Goal: Task Accomplishment & Management: Use online tool/utility

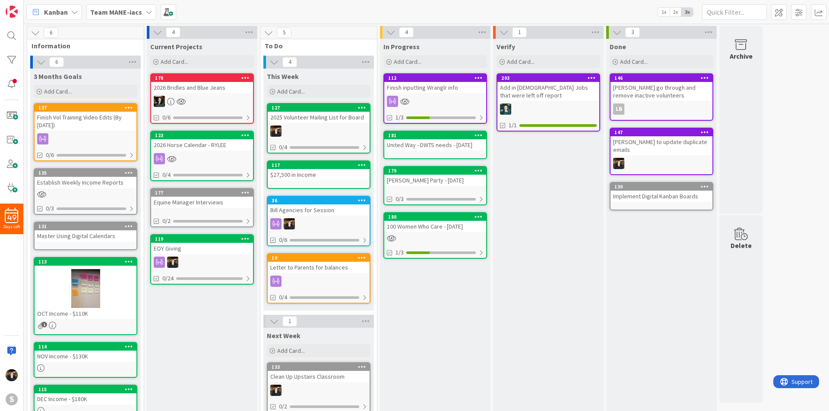
click at [140, 13] on div "Team MANE-iacs" at bounding box center [121, 12] width 70 height 16
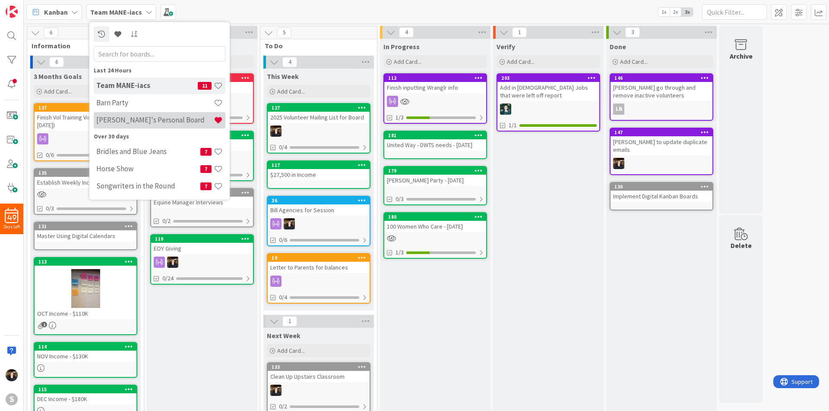
click at [117, 117] on h4 "[PERSON_NAME]'s Personal Board" at bounding box center [154, 120] width 117 height 9
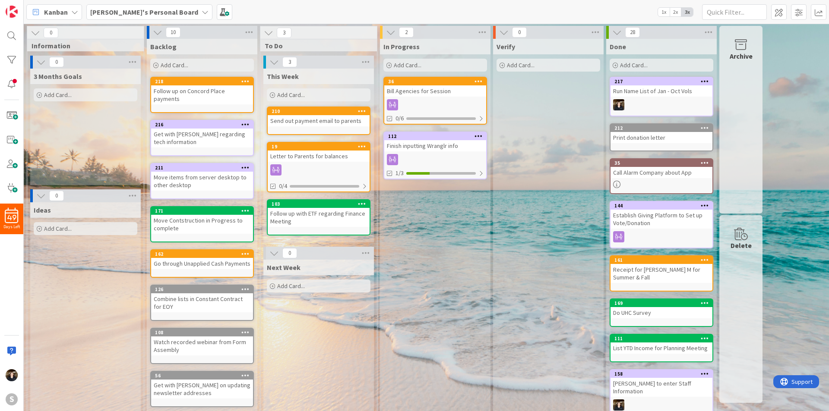
click at [285, 97] on span "Add Card..." at bounding box center [291, 95] width 28 height 8
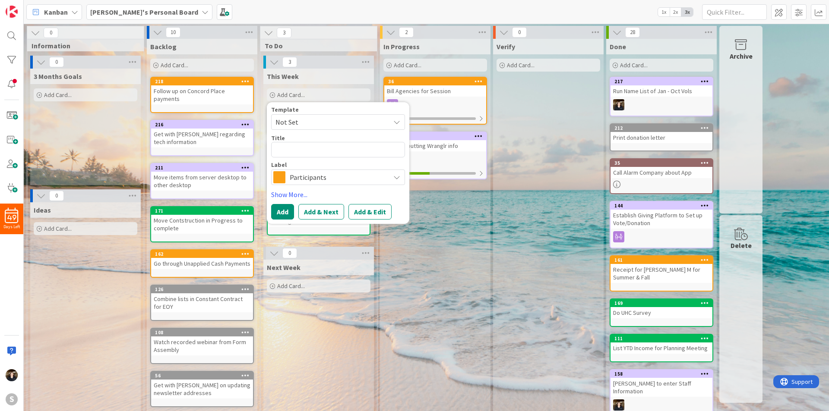
type textarea "x"
type textarea "E"
type textarea "x"
type textarea "Ema"
type textarea "x"
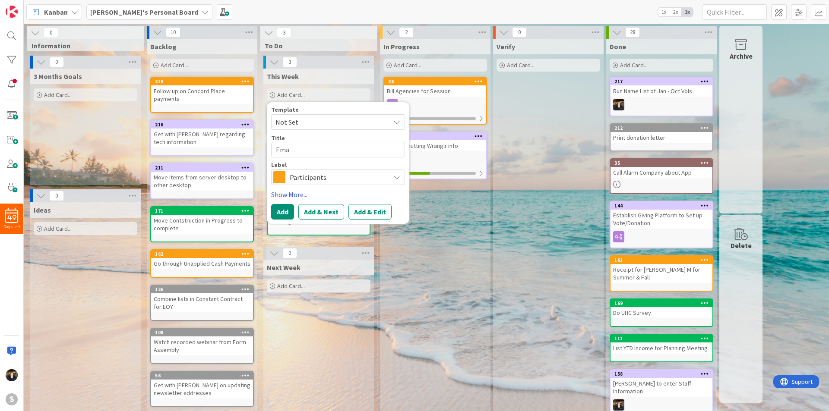
type textarea "Emai"
type textarea "x"
type textarea "Email"
type textarea "x"
type textarea "Email"
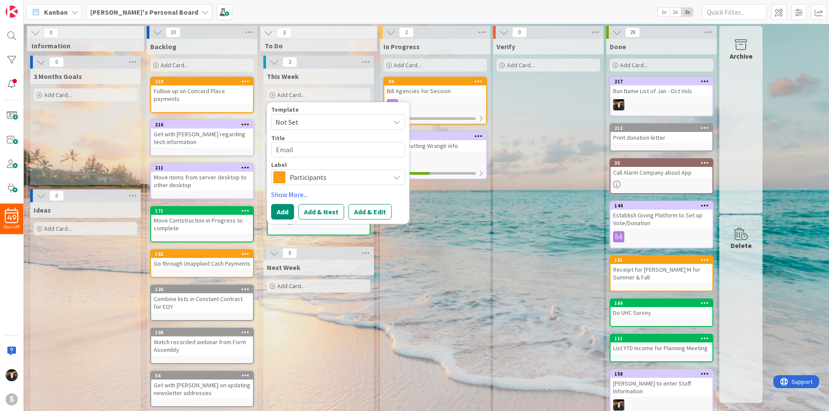
type textarea "x"
type textarea "Email A"
type textarea "x"
type textarea "Email Am"
type textarea "x"
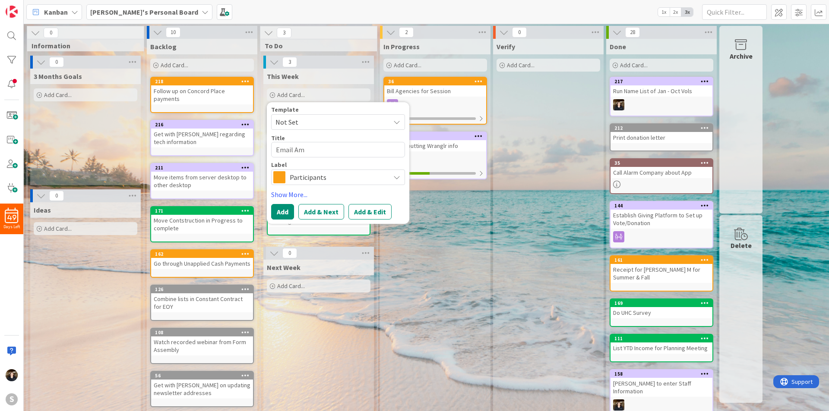
type textarea "Email [PERSON_NAME]"
type textarea "x"
type textarea "Email [PERSON_NAME]"
type textarea "x"
type textarea "Email [PERSON_NAME]"
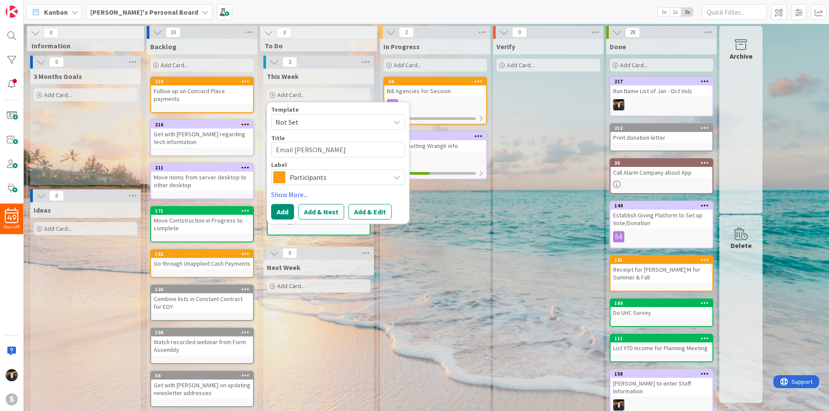
type textarea "x"
type textarea "Email [PERSON_NAME]"
type textarea "x"
type textarea "Email [PERSON_NAME]"
type textarea "x"
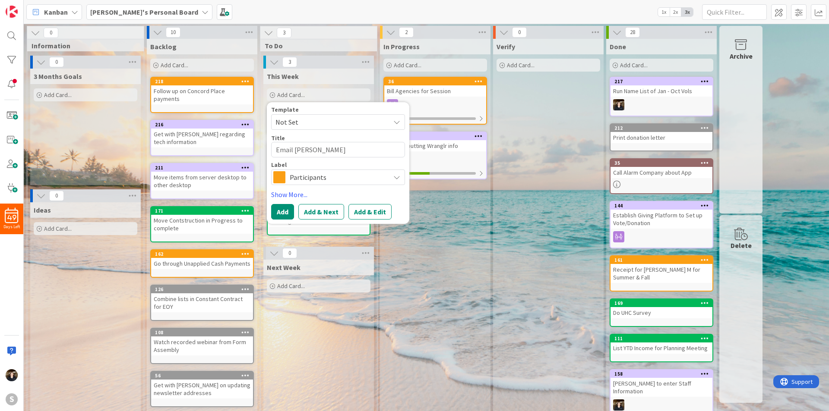
type textarea "Email [PERSON_NAME]"
type textarea "x"
type textarea "Email [PERSON_NAME]"
type textarea "x"
type textarea "Email [PERSON_NAME]"
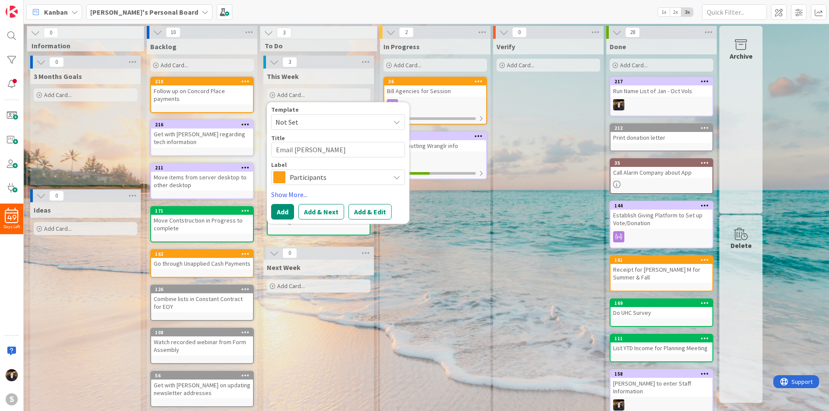
click at [358, 180] on span "Participants" at bounding box center [338, 177] width 96 height 12
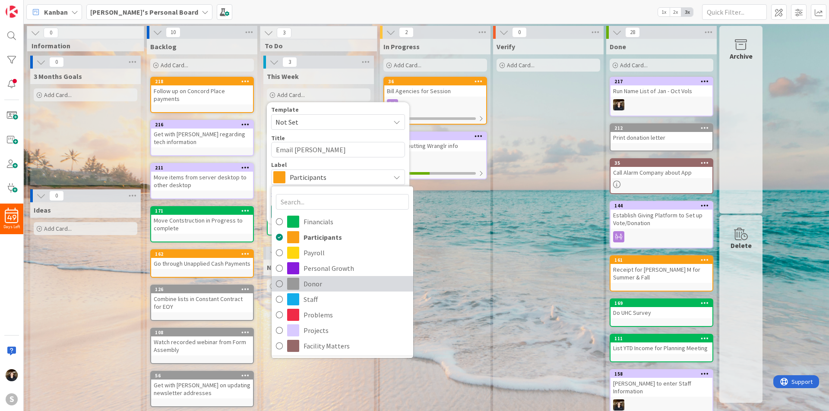
click at [278, 289] on icon at bounding box center [279, 284] width 7 height 13
type textarea "x"
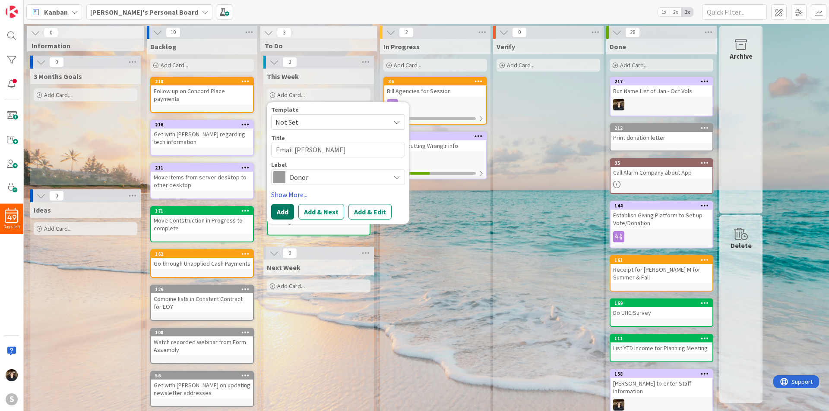
click at [287, 213] on button "Add" at bounding box center [282, 212] width 23 height 16
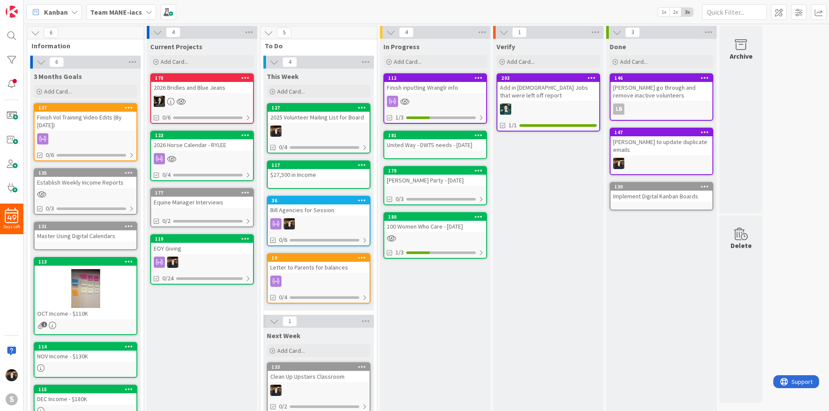
click at [136, 13] on b "Team MANE-iacs" at bounding box center [116, 12] width 52 height 9
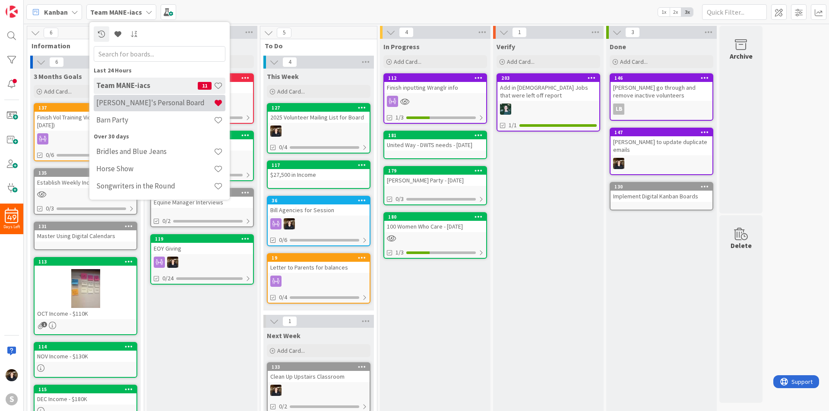
click at [138, 105] on h4 "[PERSON_NAME]'s Personal Board" at bounding box center [154, 102] width 117 height 9
